Goal: Use online tool/utility: Utilize a website feature to perform a specific function

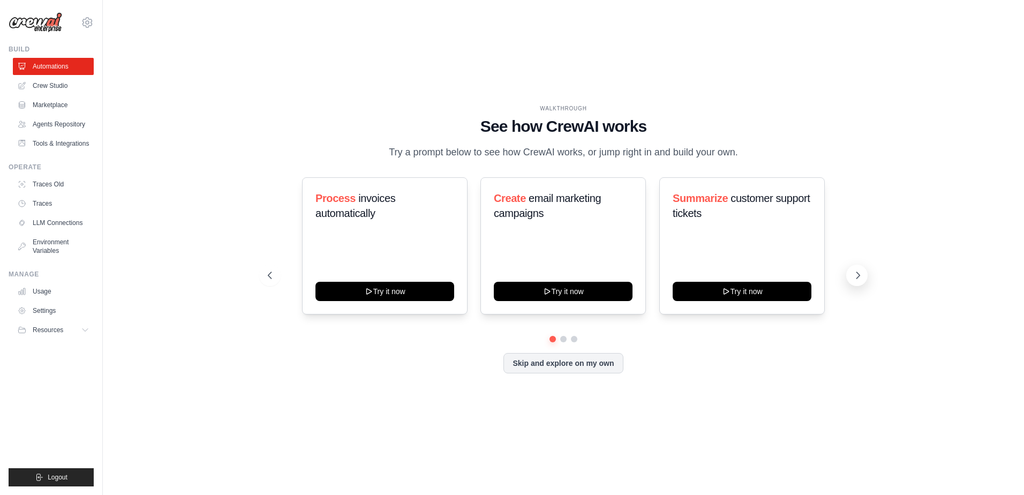
click at [859, 276] on icon at bounding box center [858, 275] width 11 height 11
click at [758, 301] on div "Monitor website uptime Try it now" at bounding box center [741, 245] width 165 height 137
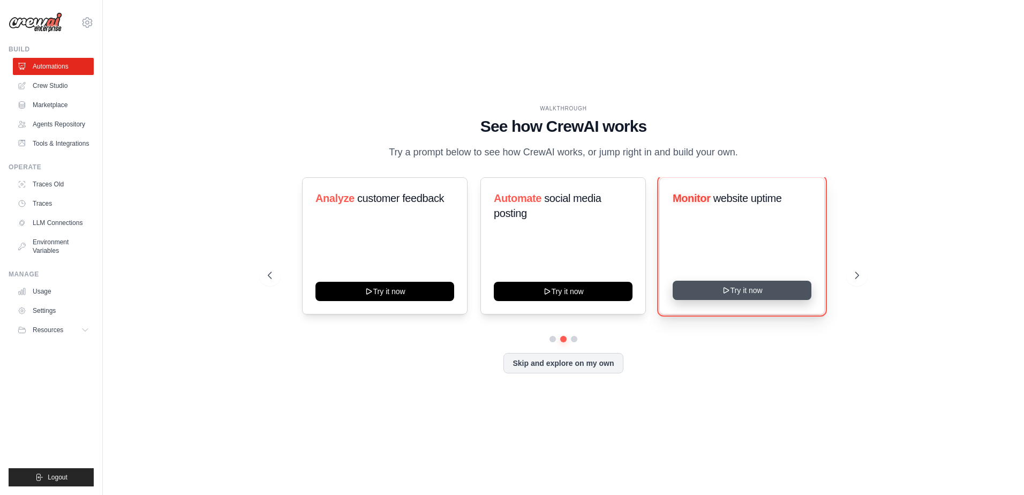
click at [761, 291] on button "Try it now" at bounding box center [742, 290] width 139 height 19
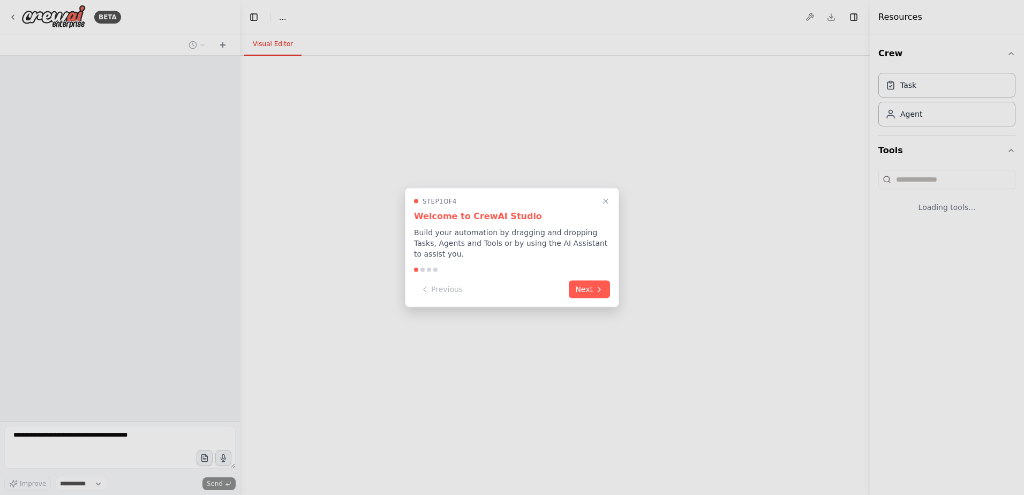
select select "****"
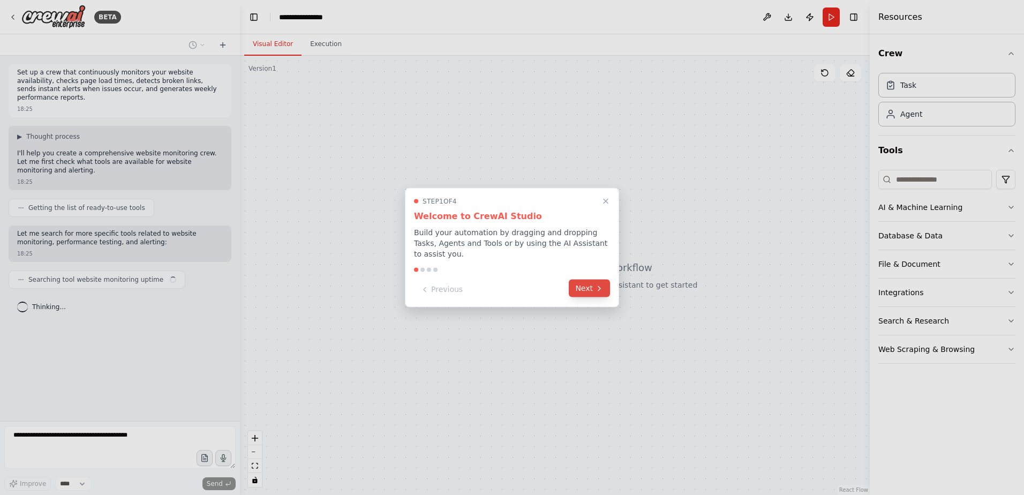
click at [576, 281] on button "Next" at bounding box center [589, 289] width 41 height 18
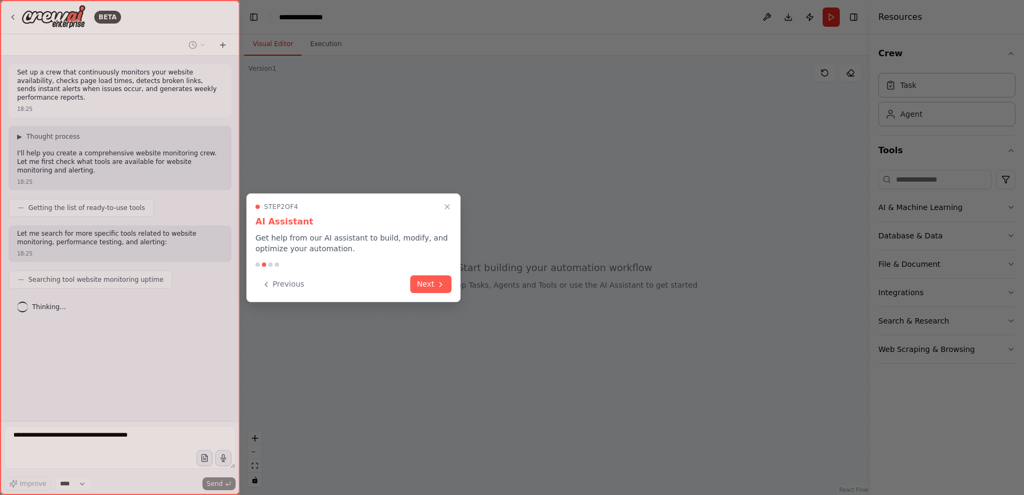
drag, startPoint x: 438, startPoint y: 285, endPoint x: 440, endPoint y: 272, distance: 13.6
click at [438, 285] on icon at bounding box center [440, 284] width 9 height 9
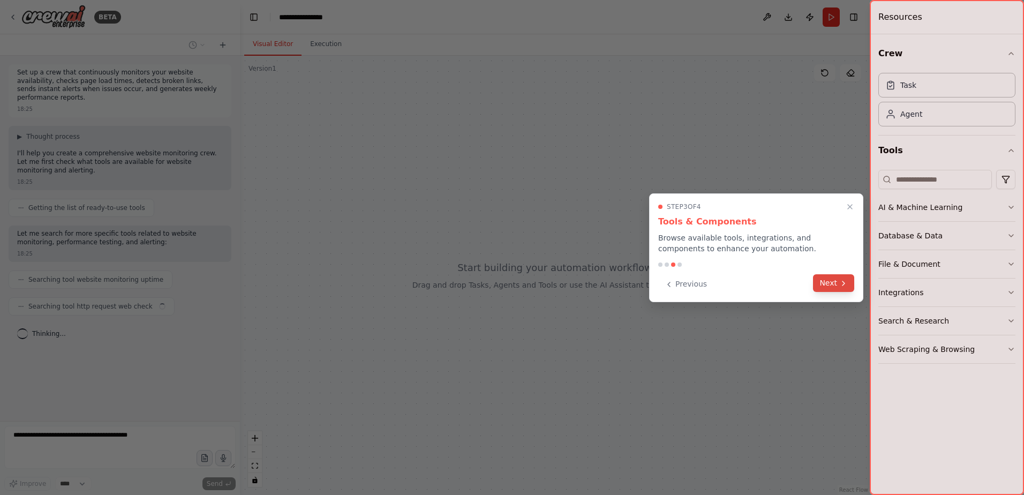
click at [838, 284] on button "Next" at bounding box center [833, 283] width 41 height 18
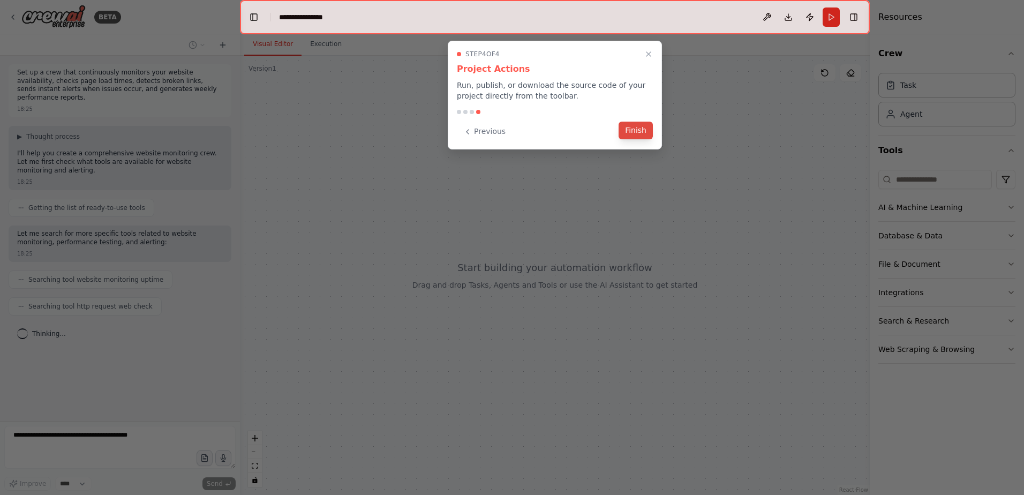
click at [648, 134] on button "Finish" at bounding box center [636, 131] width 34 height 18
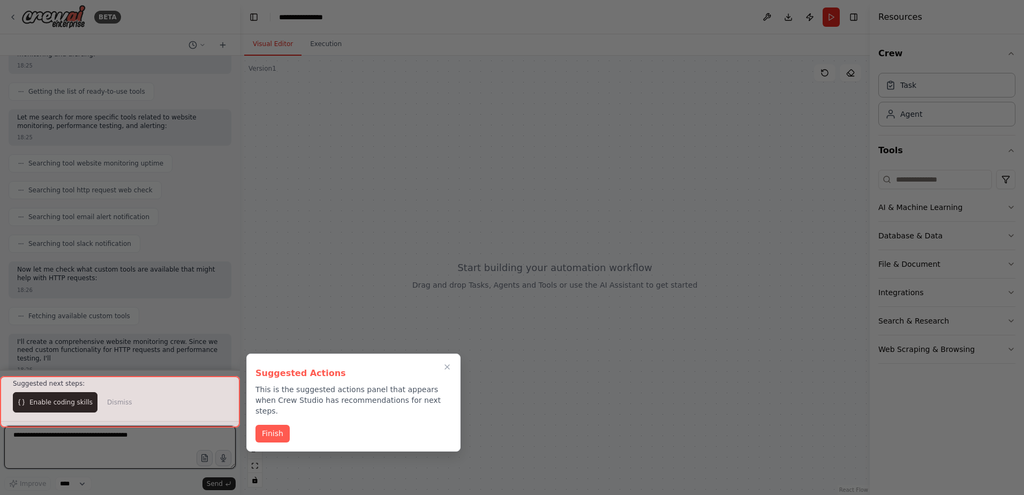
scroll to position [125, 0]
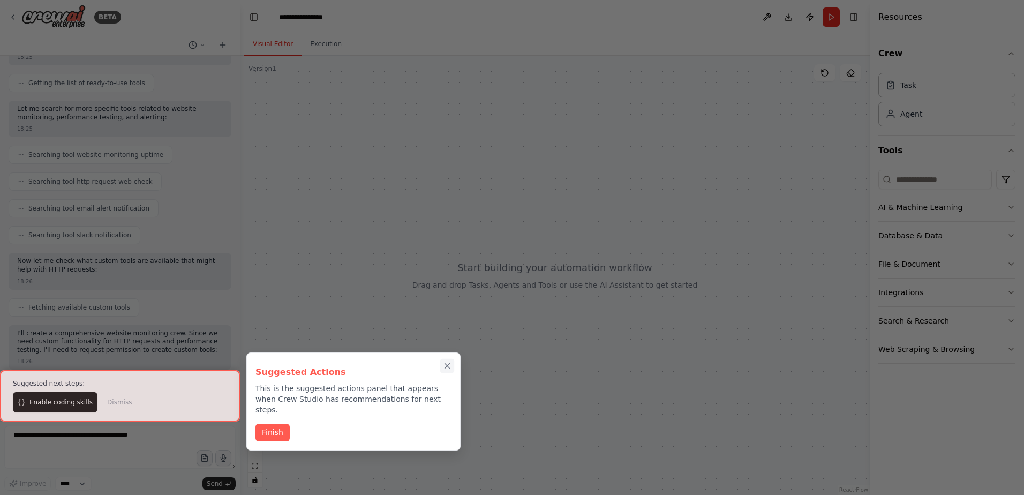
click at [449, 365] on icon "Close walkthrough" at bounding box center [447, 366] width 10 height 10
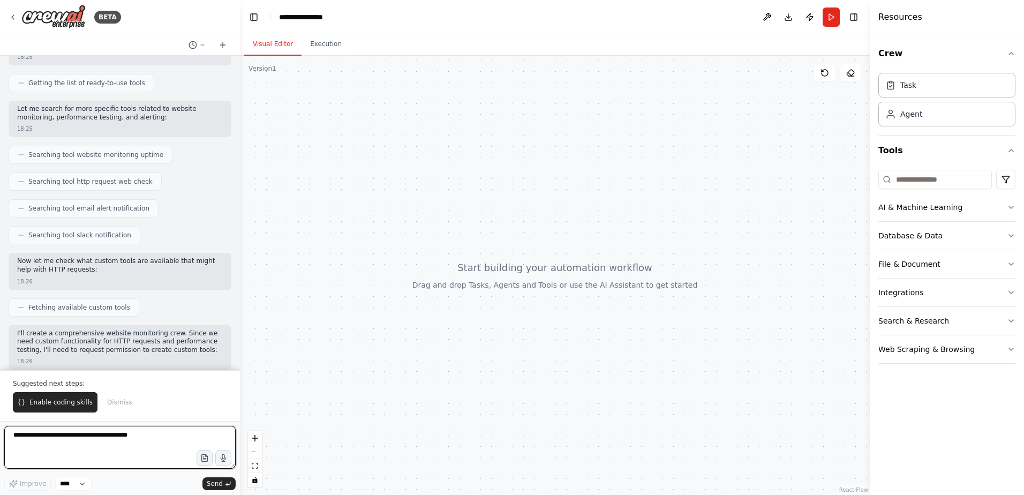
click at [51, 436] on textarea at bounding box center [119, 447] width 231 height 43
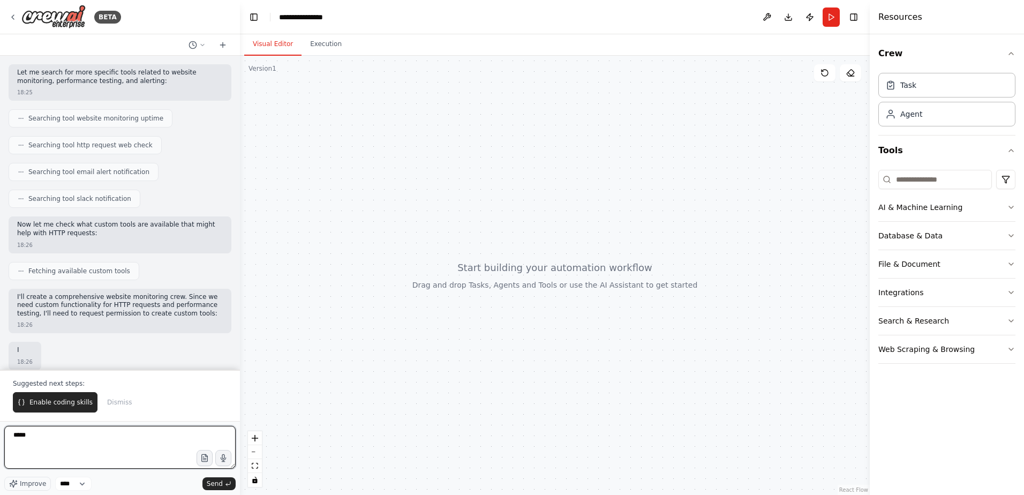
type textarea "*****"
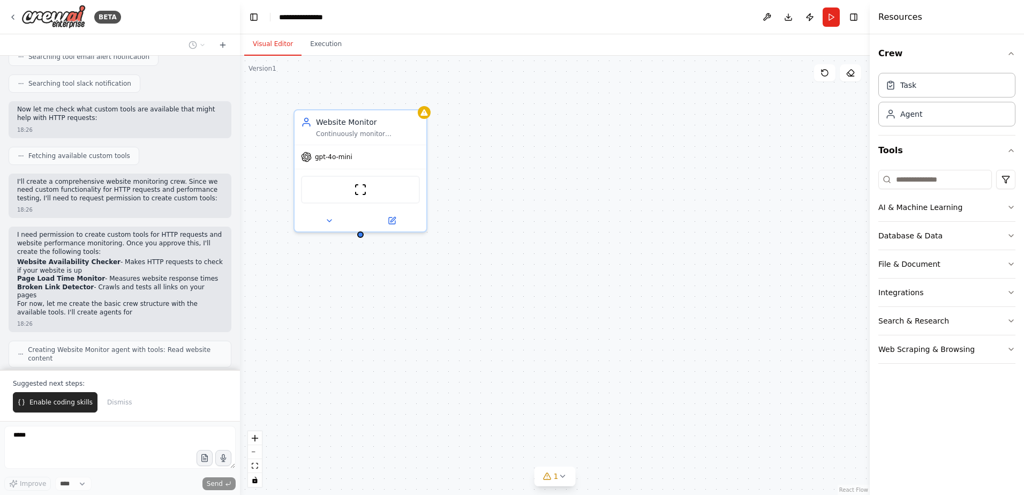
scroll to position [285, 0]
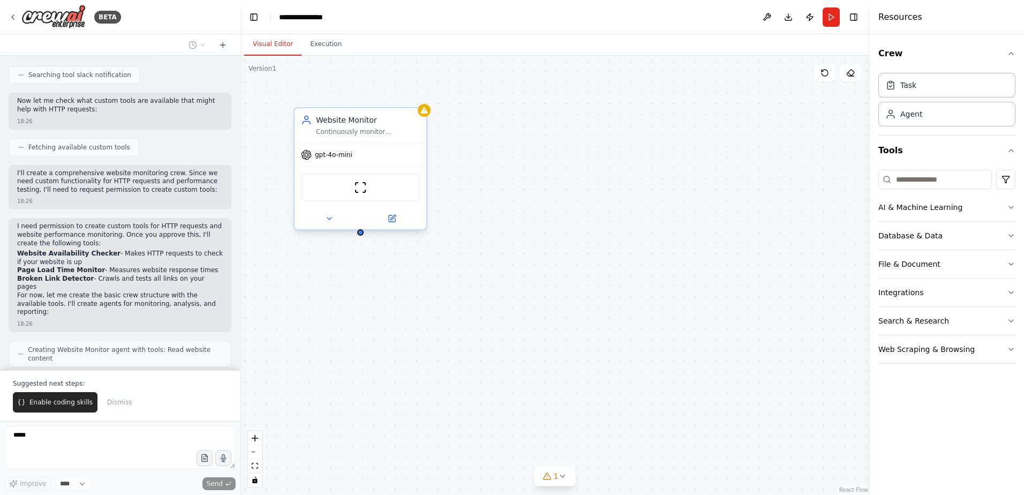
click at [363, 195] on div "ScrapeWebsiteTool" at bounding box center [360, 188] width 119 height 28
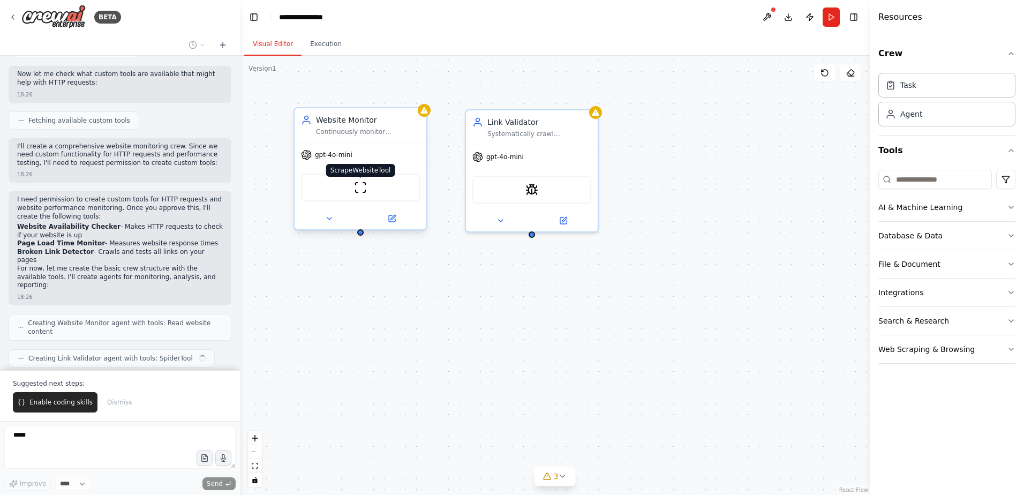
click at [361, 188] on img at bounding box center [360, 187] width 13 height 13
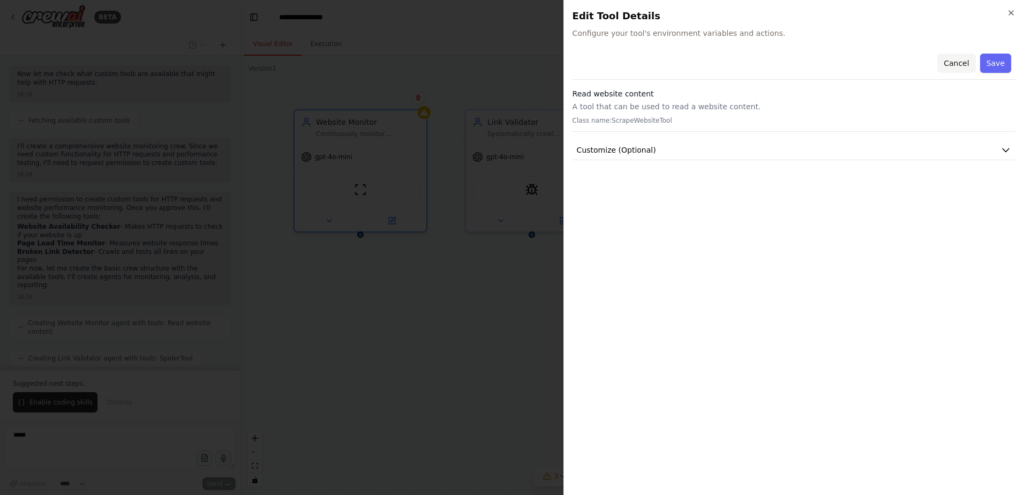
click at [968, 70] on button "Cancel" at bounding box center [956, 63] width 38 height 19
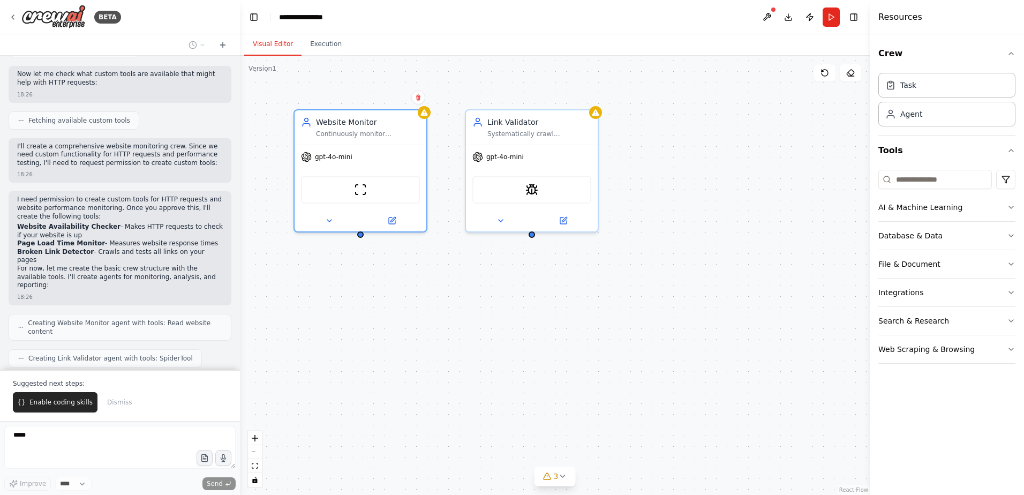
click at [648, 198] on div "Website Monitor Continuously monitor {website_url} availability, check response…" at bounding box center [555, 275] width 630 height 439
click at [535, 186] on img at bounding box center [531, 187] width 13 height 13
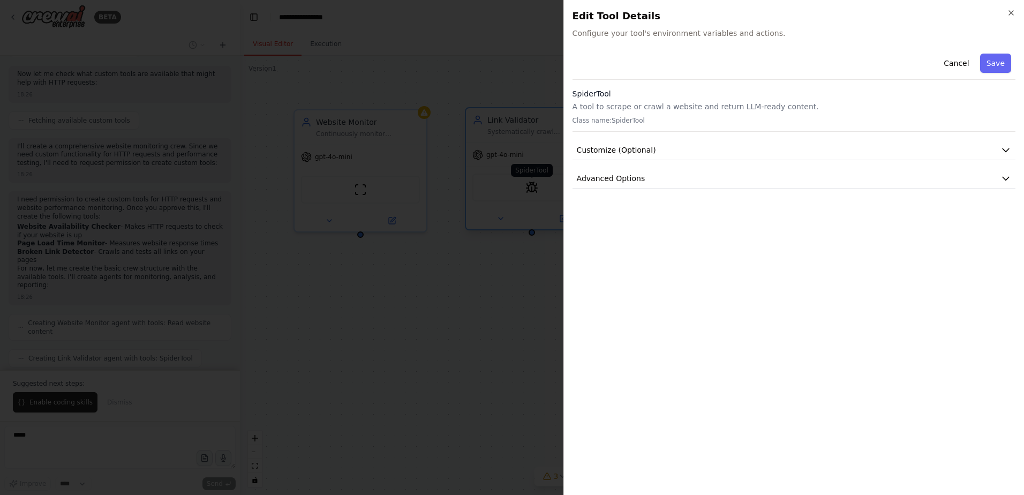
scroll to position [338, 0]
click at [1013, 14] on icon "button" at bounding box center [1011, 13] width 4 height 4
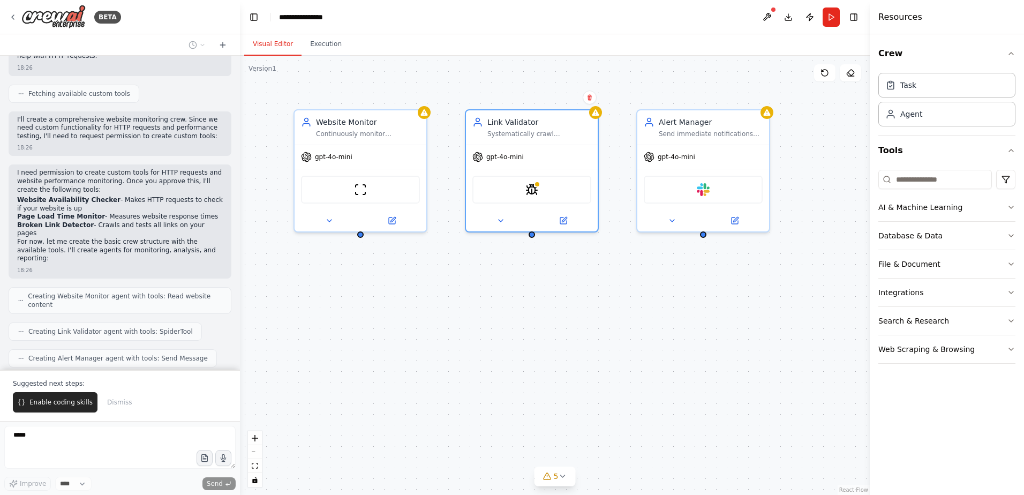
click at [702, 361] on div "Website Monitor Continuously monitor {website_url} availability, check response…" at bounding box center [555, 275] width 630 height 439
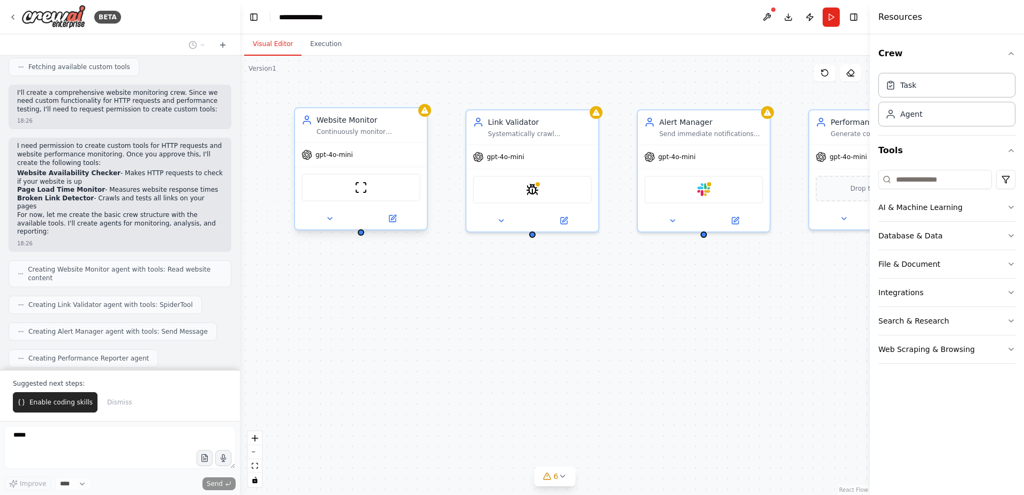
scroll to position [429, 0]
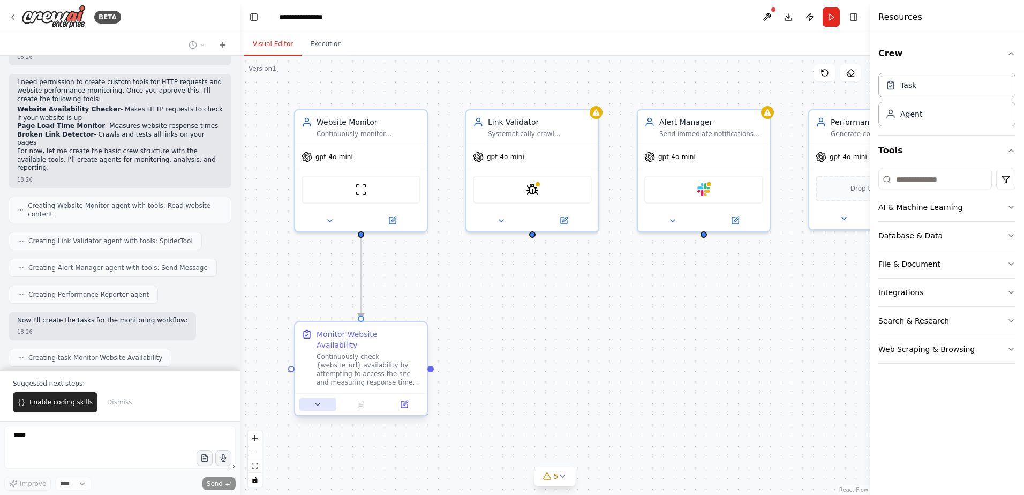
click at [319, 400] on icon at bounding box center [317, 404] width 9 height 9
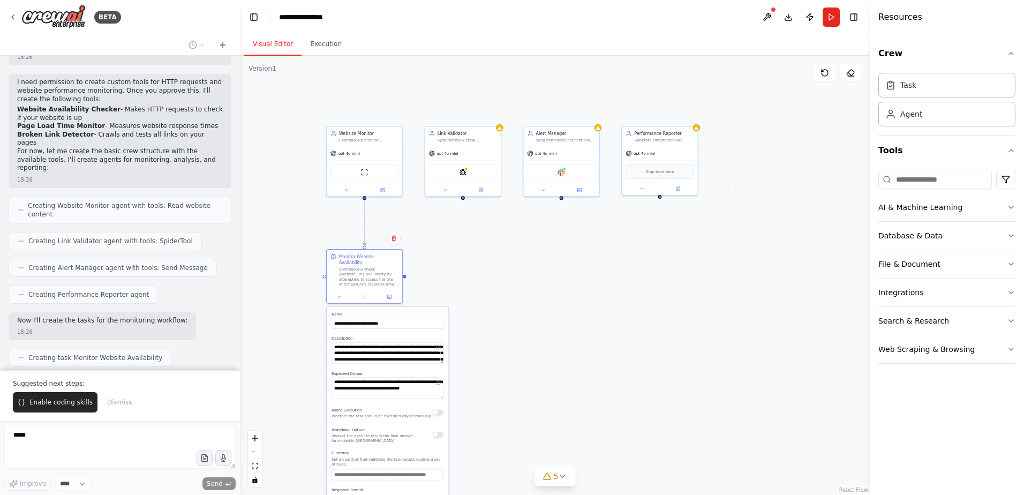
drag, startPoint x: 413, startPoint y: 168, endPoint x: 412, endPoint y: 74, distance: 94.3
click at [412, 74] on div ".deletable-edge-delete-btn { width: 20px; height: 20px; border: 0px solid #ffff…" at bounding box center [555, 275] width 630 height 439
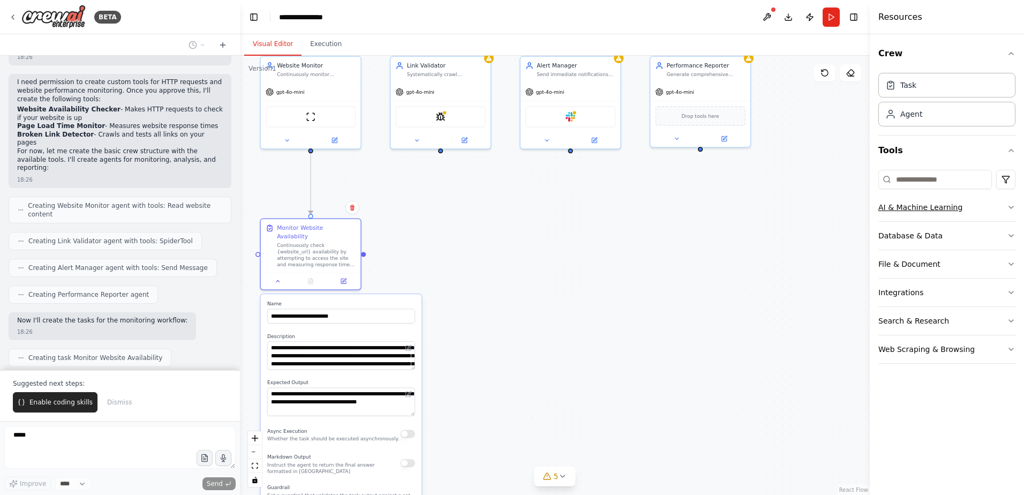
click at [937, 206] on div "AI & Machine Learning" at bounding box center [920, 207] width 84 height 11
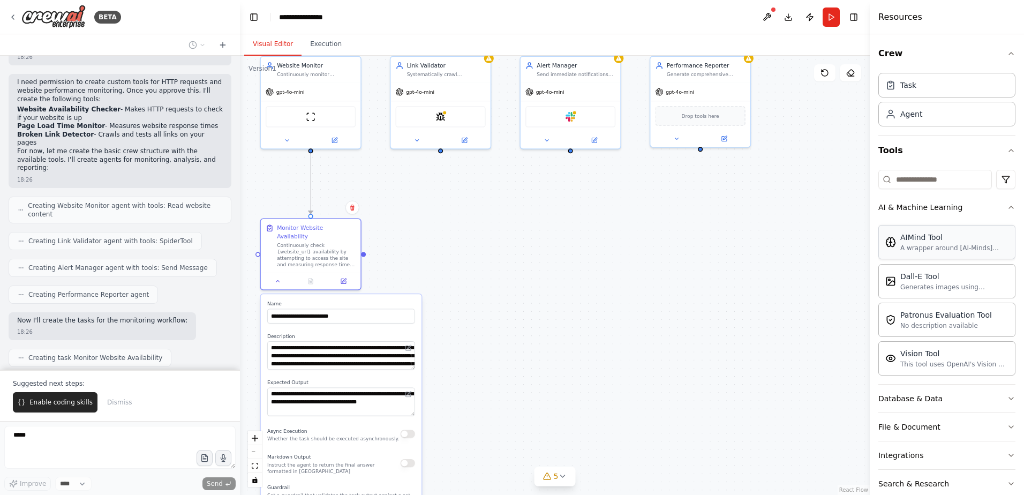
scroll to position [456, 0]
